Goal: Book appointment/travel/reservation

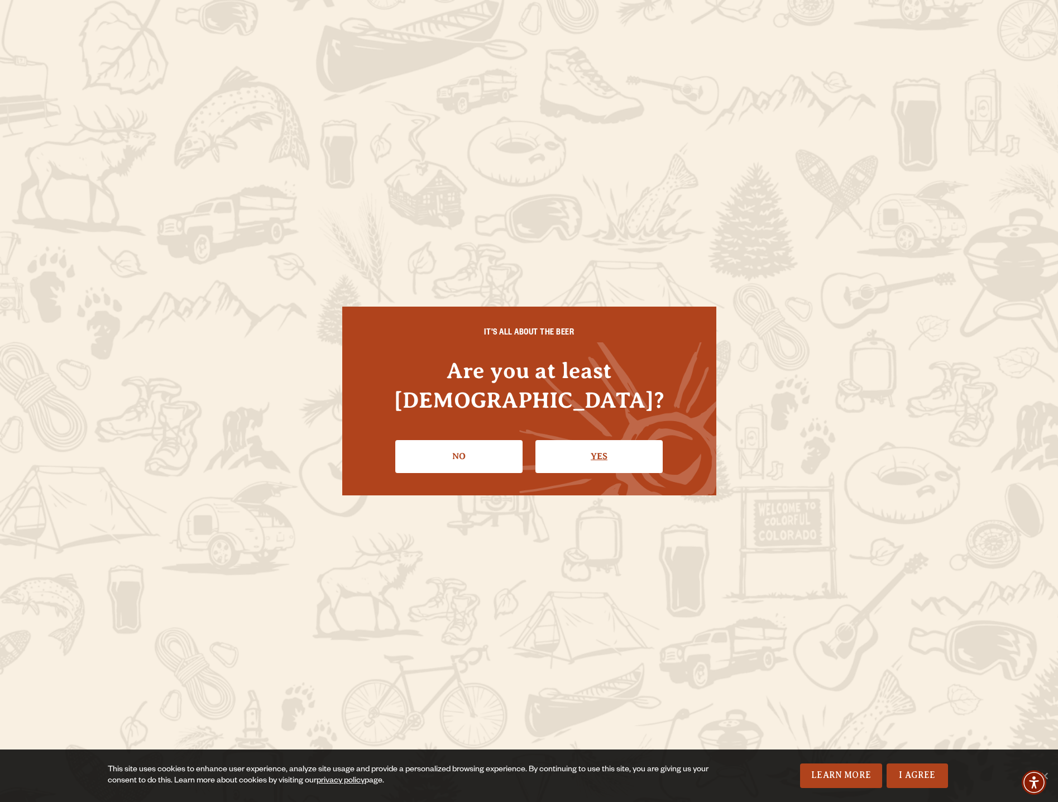
click at [580, 440] on link "Yes" at bounding box center [598, 456] width 127 height 32
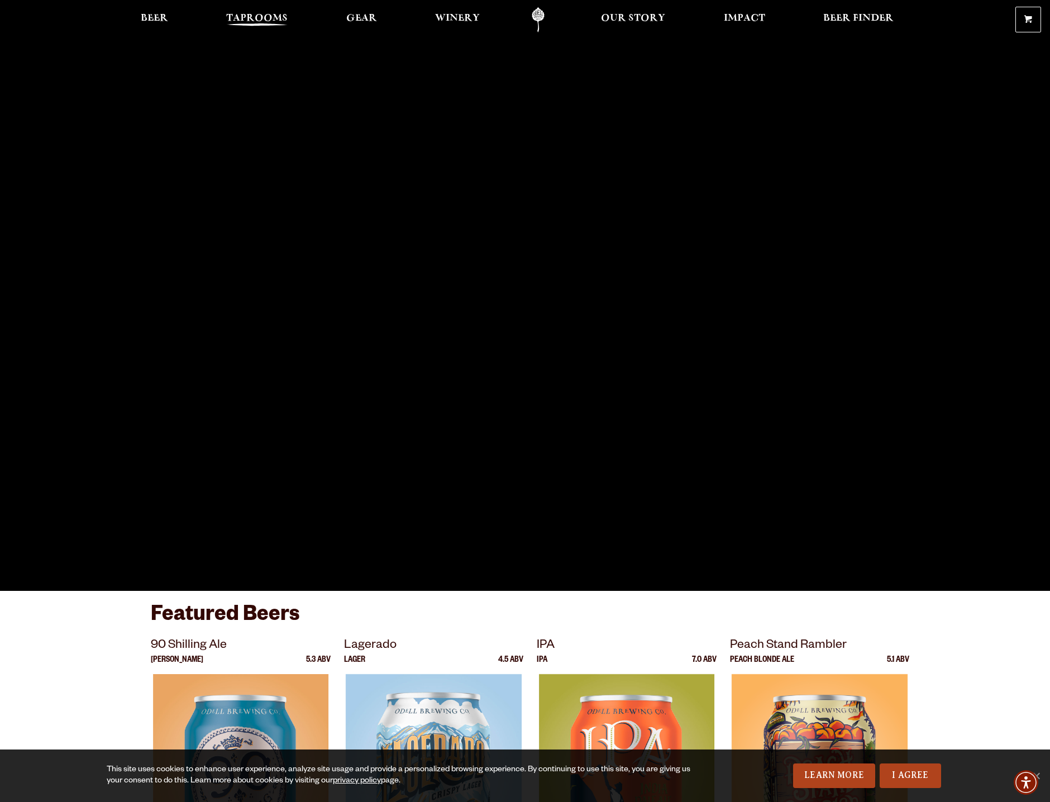
click at [242, 14] on span "Taprooms" at bounding box center [256, 18] width 61 height 9
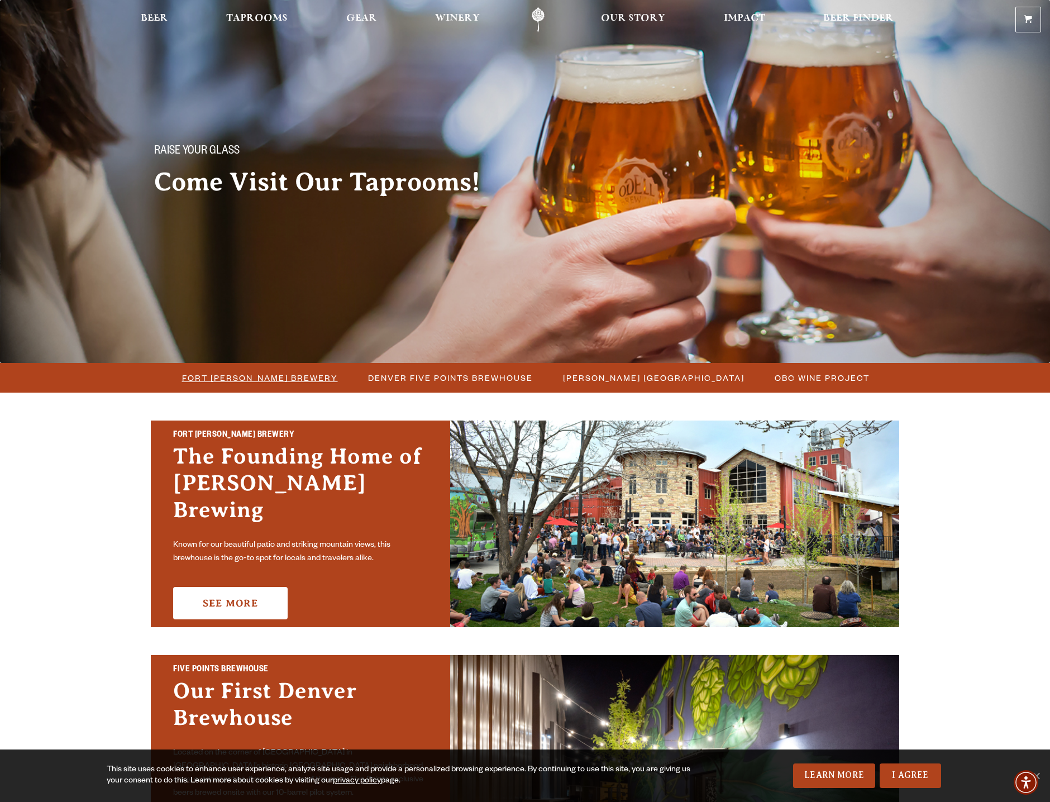
click at [267, 382] on span "Fort [PERSON_NAME] Brewery" at bounding box center [260, 378] width 156 height 16
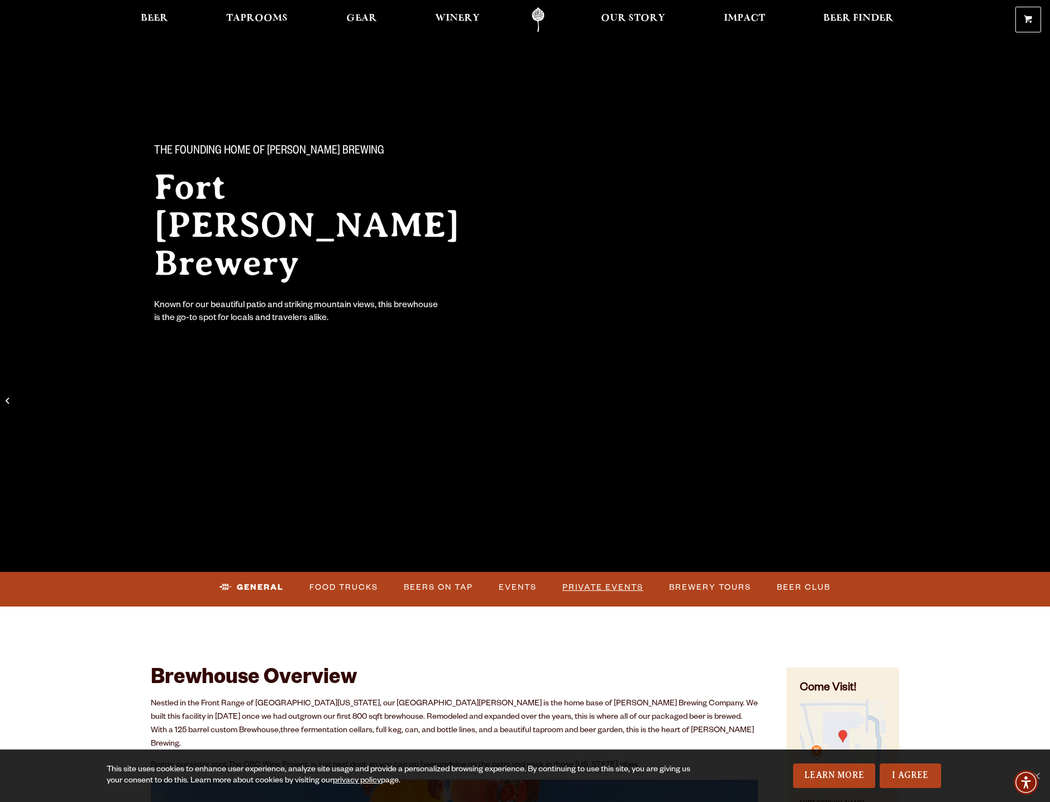
click at [586, 584] on link "Private Events" at bounding box center [603, 588] width 90 height 26
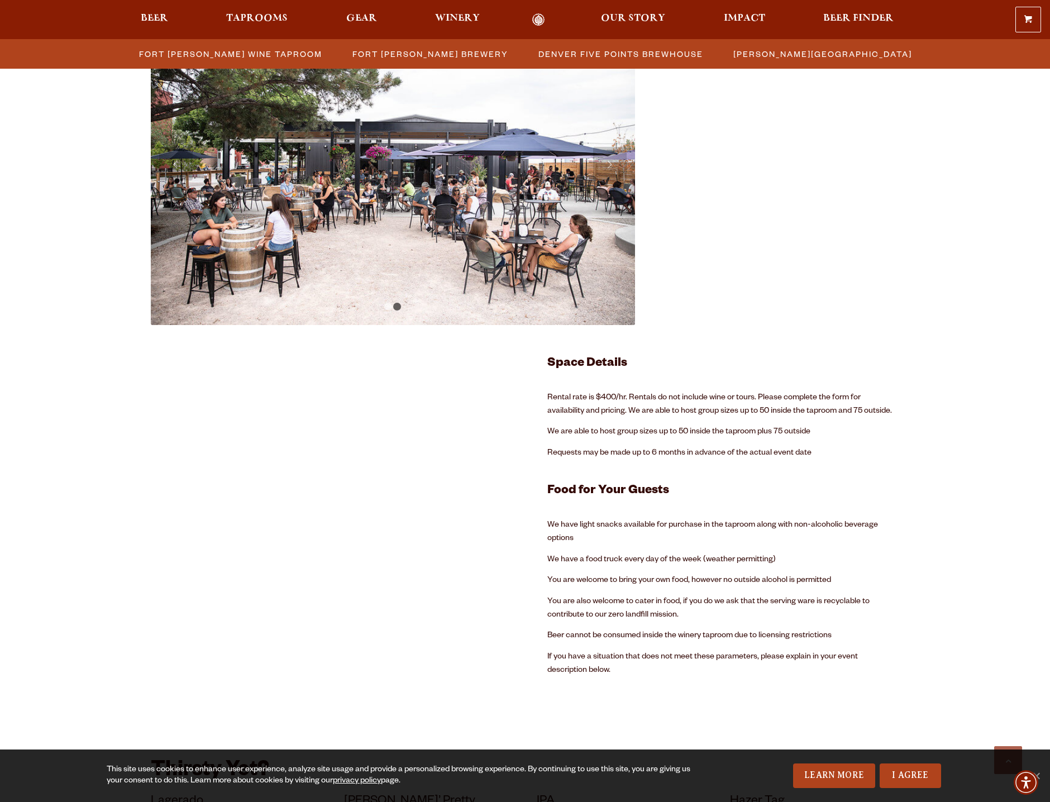
scroll to position [1994, 0]
